Goal: Task Accomplishment & Management: Manage account settings

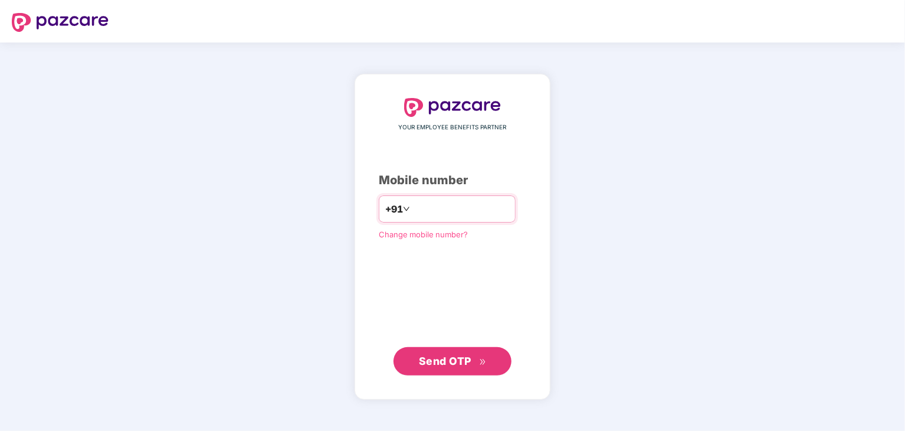
click at [426, 211] on input "number" at bounding box center [461, 208] width 97 height 19
type input "**********"
click at [470, 363] on span "Send OTP" at bounding box center [445, 360] width 53 height 12
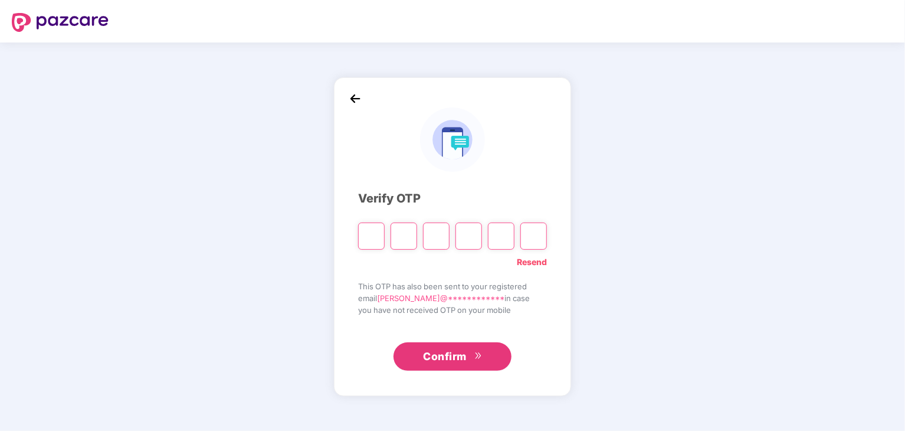
type input "*"
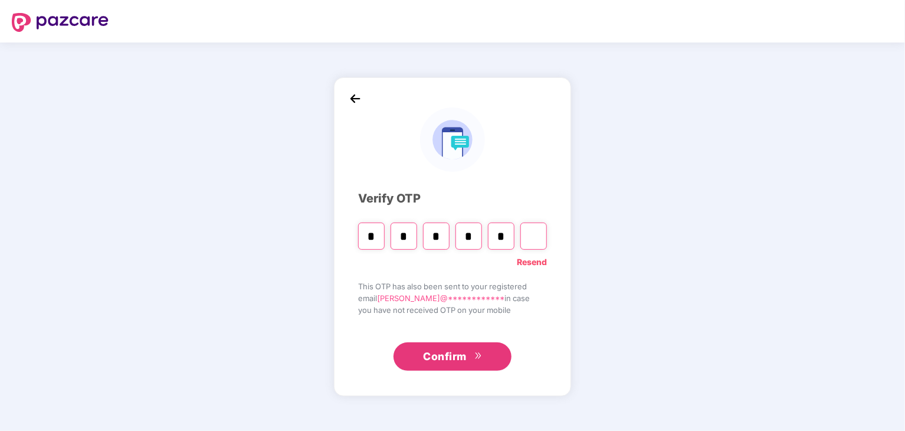
type input "*"
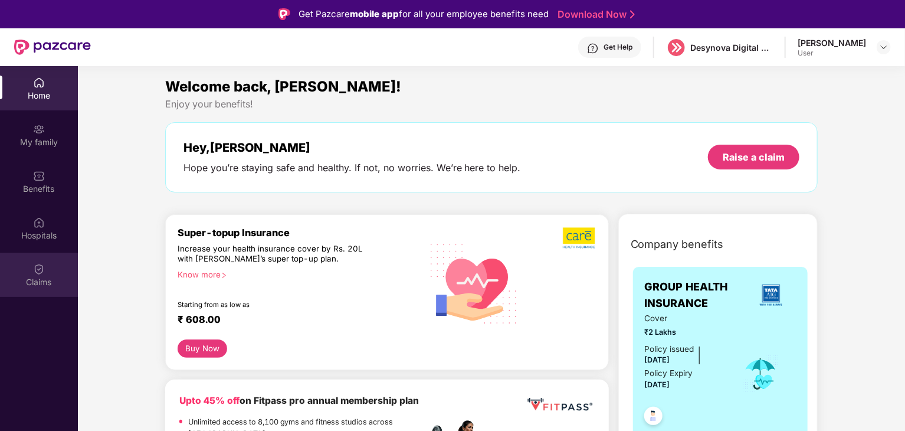
click at [36, 270] on img at bounding box center [39, 269] width 12 height 12
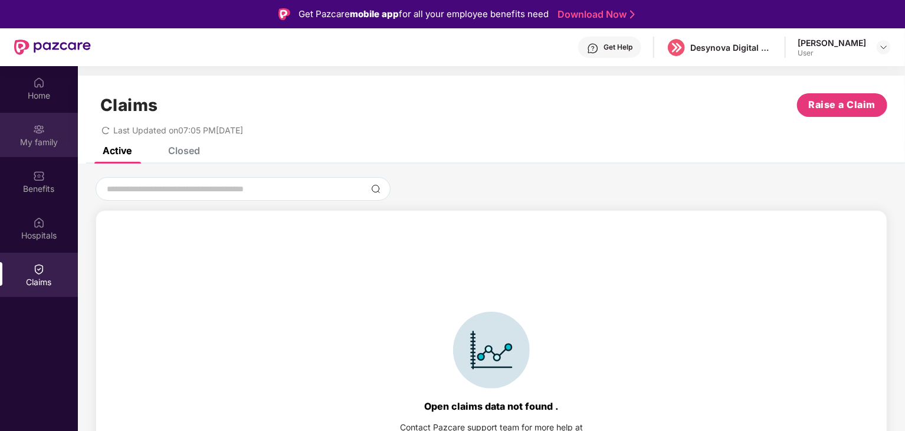
click at [45, 140] on div "My family" at bounding box center [39, 142] width 78 height 12
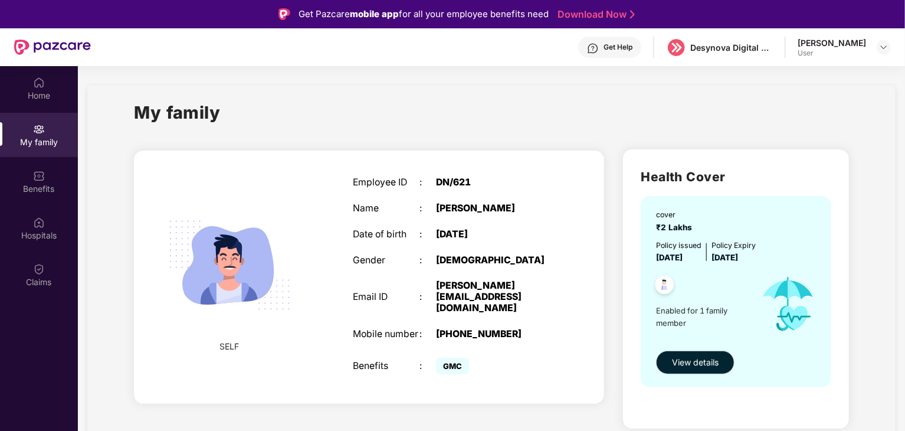
scroll to position [66, 0]
